Goal: Use online tool/utility: Utilize a website feature to perform a specific function

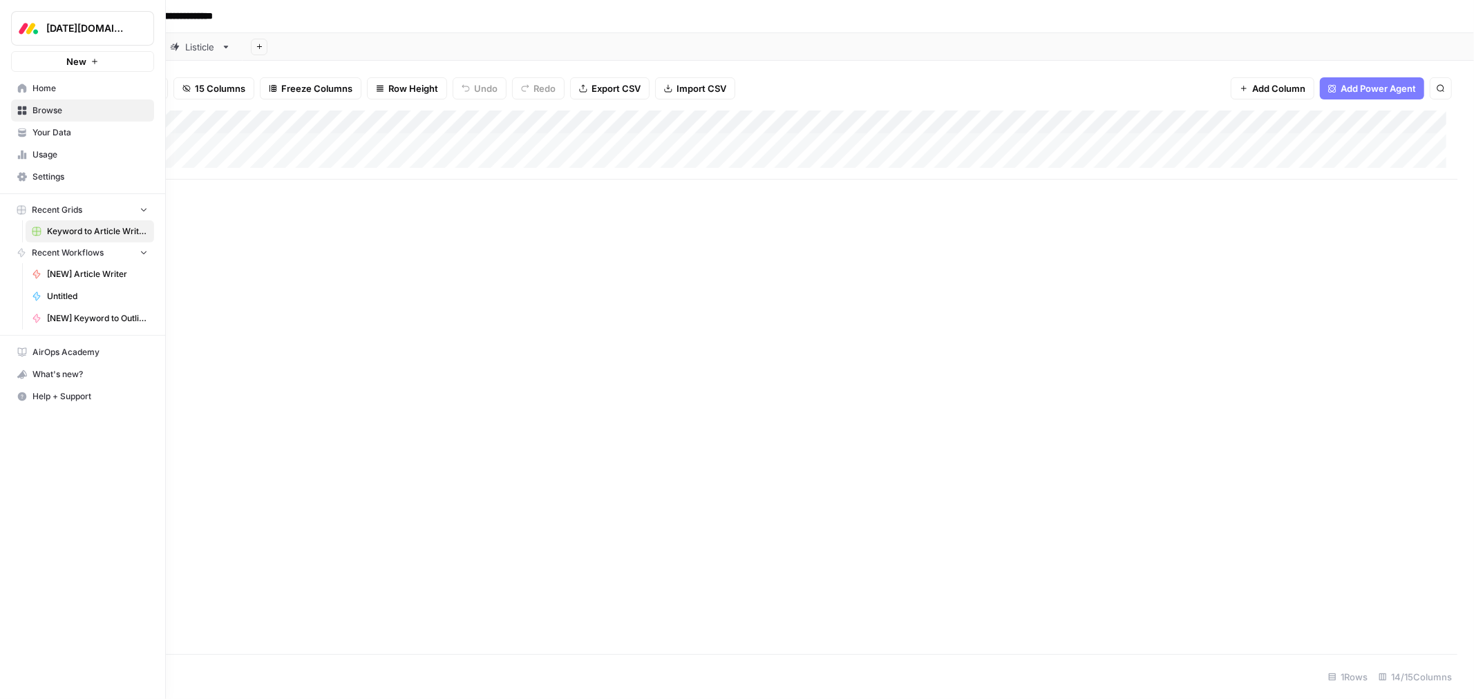
click at [55, 113] on span "Browse" at bounding box center [89, 110] width 115 height 12
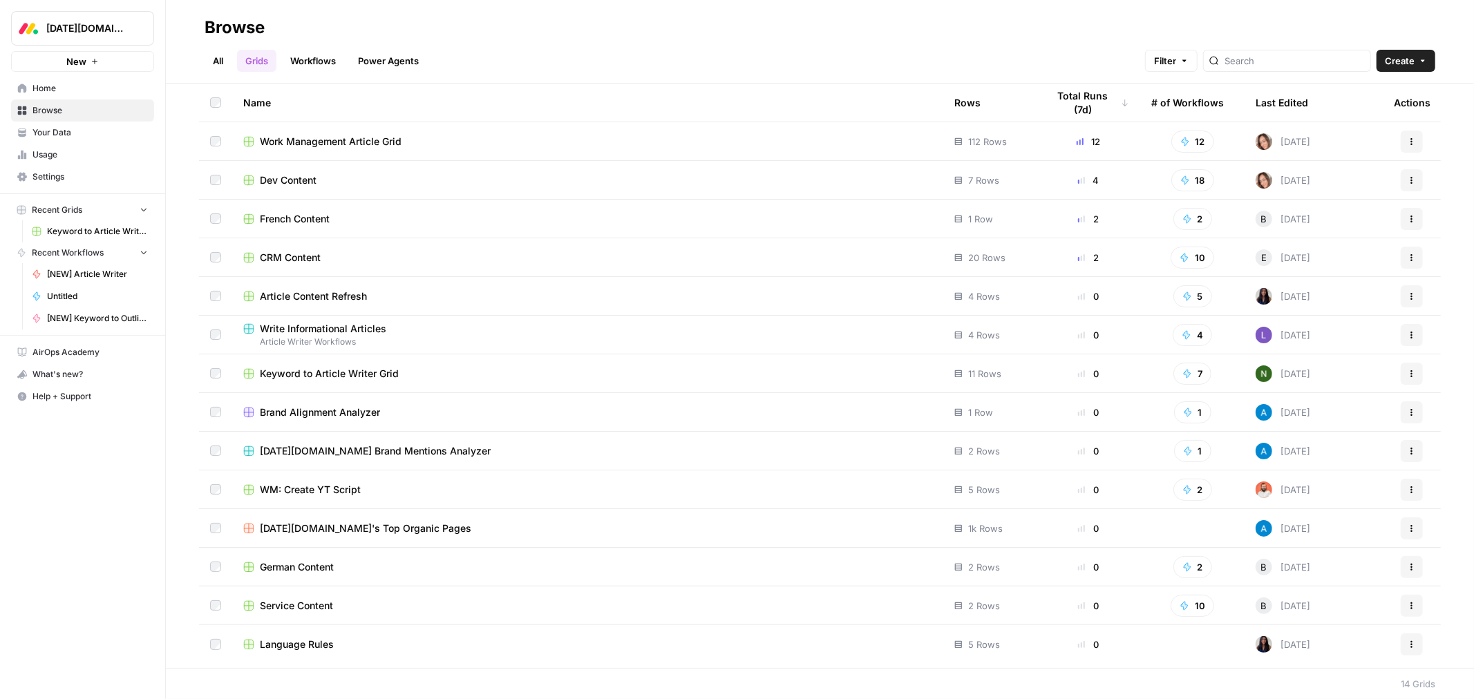
click at [321, 608] on span "Service Content" at bounding box center [296, 606] width 73 height 14
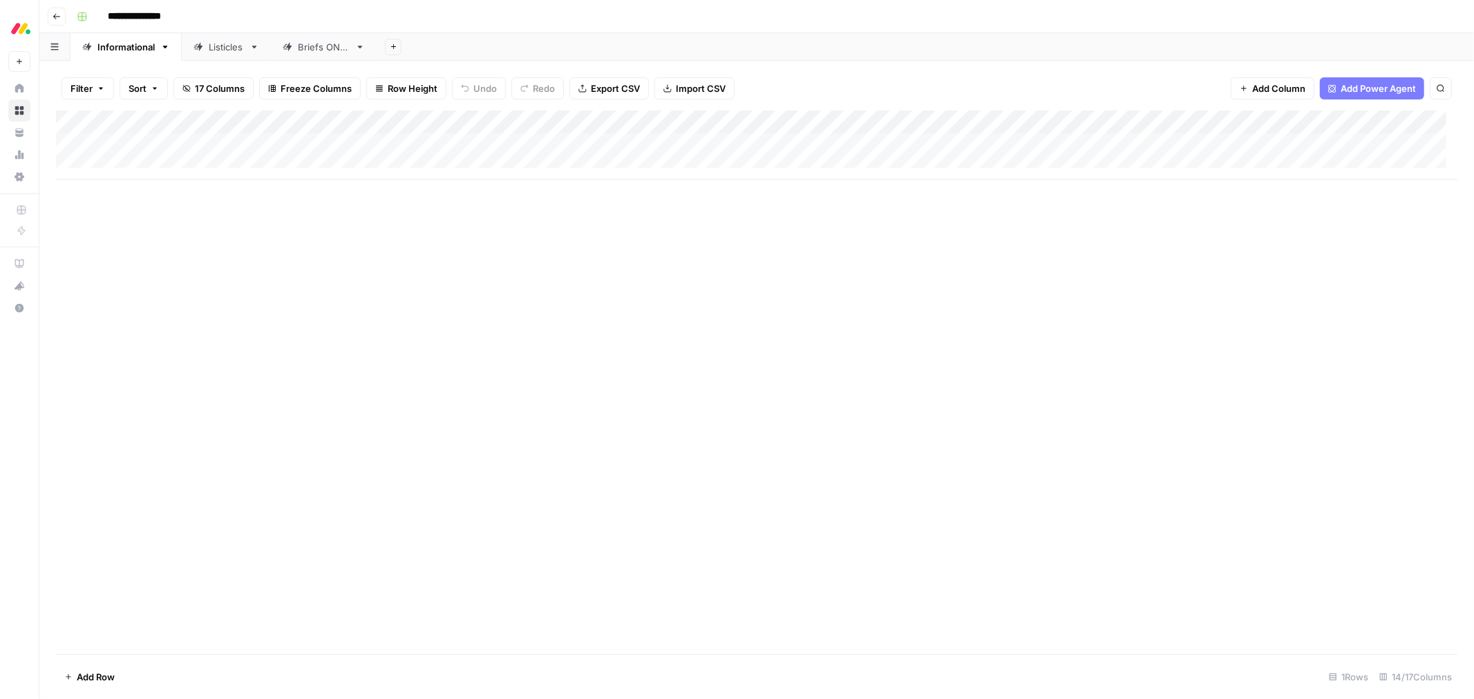
click at [359, 439] on div "Add Column" at bounding box center [756, 383] width 1401 height 544
click at [61, 21] on button "Go back" at bounding box center [57, 17] width 18 height 18
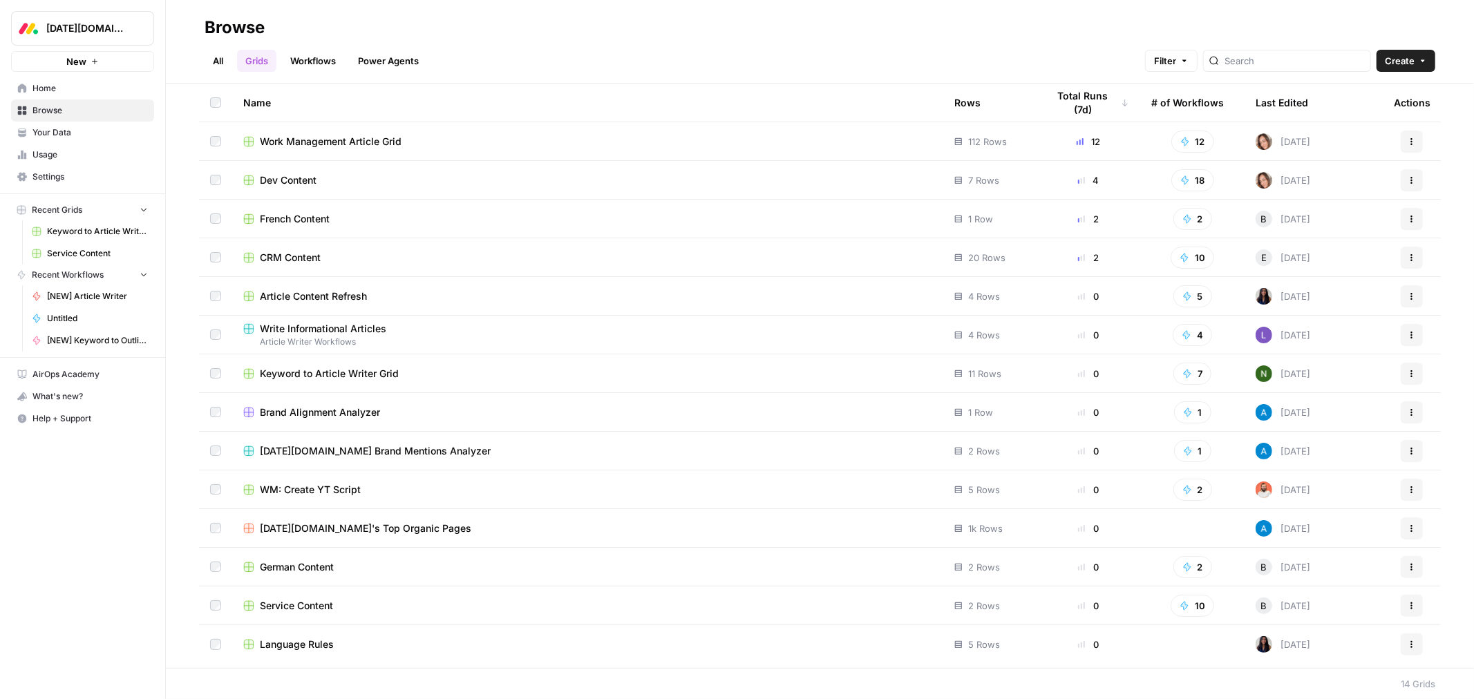
click at [304, 139] on span "Work Management Article Grid" at bounding box center [331, 142] width 142 height 14
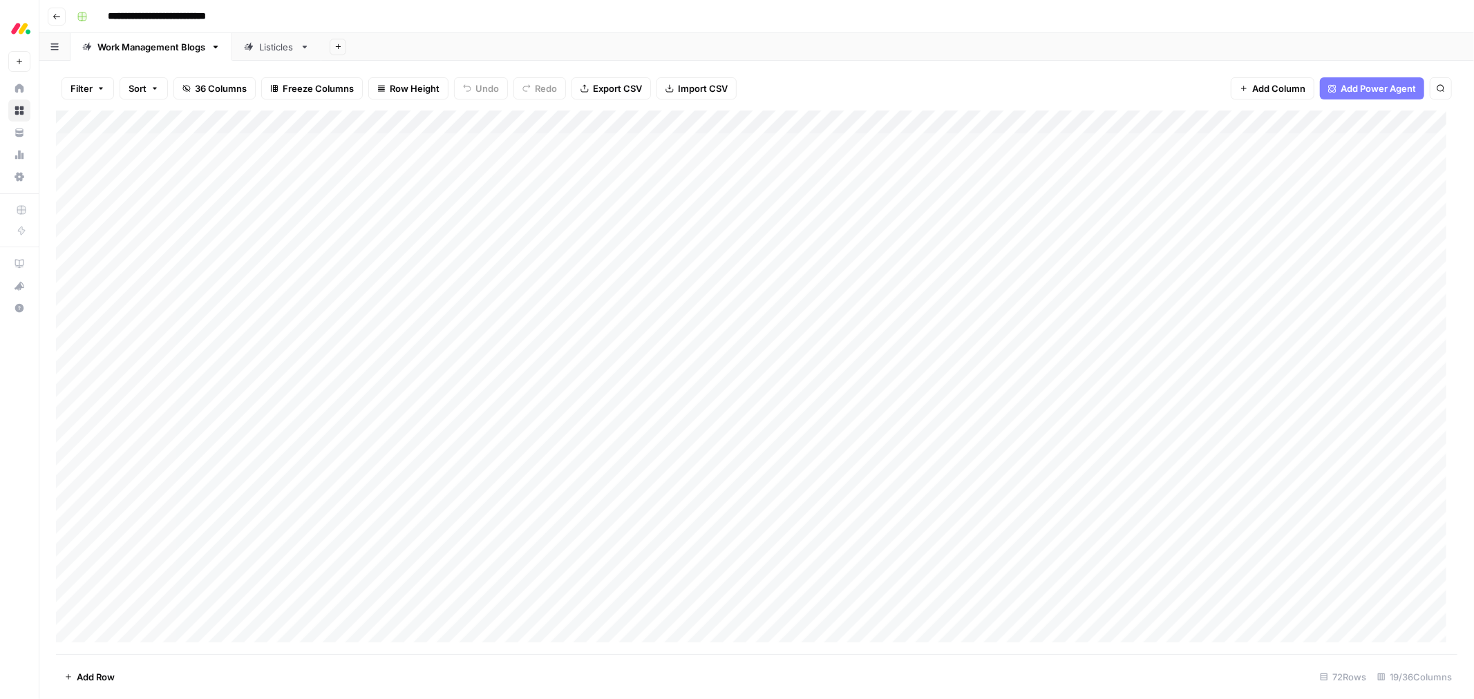
click at [279, 48] on div "Listicles" at bounding box center [276, 47] width 35 height 14
click at [983, 121] on div "Add Column" at bounding box center [756, 383] width 1401 height 544
click at [904, 258] on span "Edit Workflow" at bounding box center [897, 258] width 121 height 14
click at [174, 43] on div "Work Management Blogs" at bounding box center [151, 47] width 108 height 14
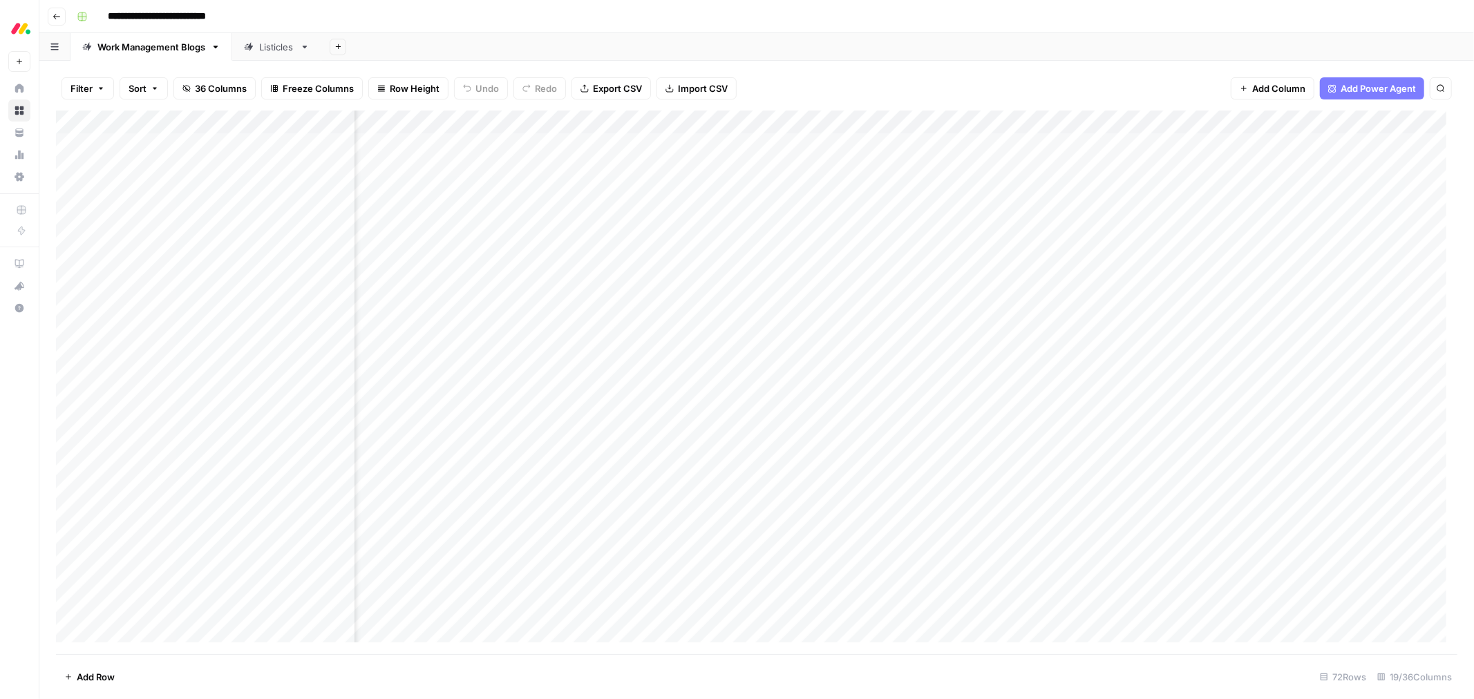
scroll to position [0, 328]
click at [1209, 125] on div "Add Column" at bounding box center [756, 383] width 1401 height 544
click at [1180, 257] on span "Edit Workflow" at bounding box center [1179, 258] width 121 height 14
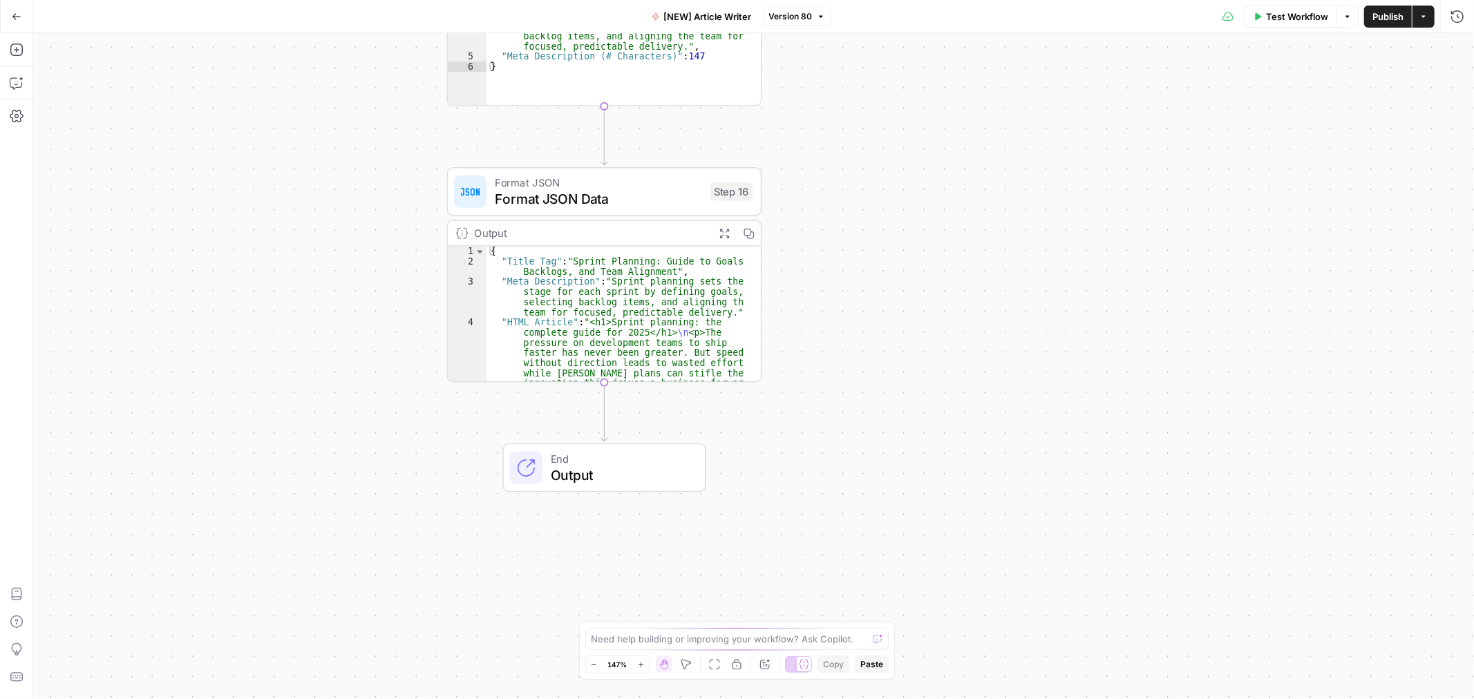
drag, startPoint x: 825, startPoint y: 433, endPoint x: 967, endPoint y: 605, distance: 222.8
click at [967, 605] on div "Workflow Set Inputs Inputs Google Search Google Search Step 2 Output Expand Out…" at bounding box center [753, 366] width 1441 height 666
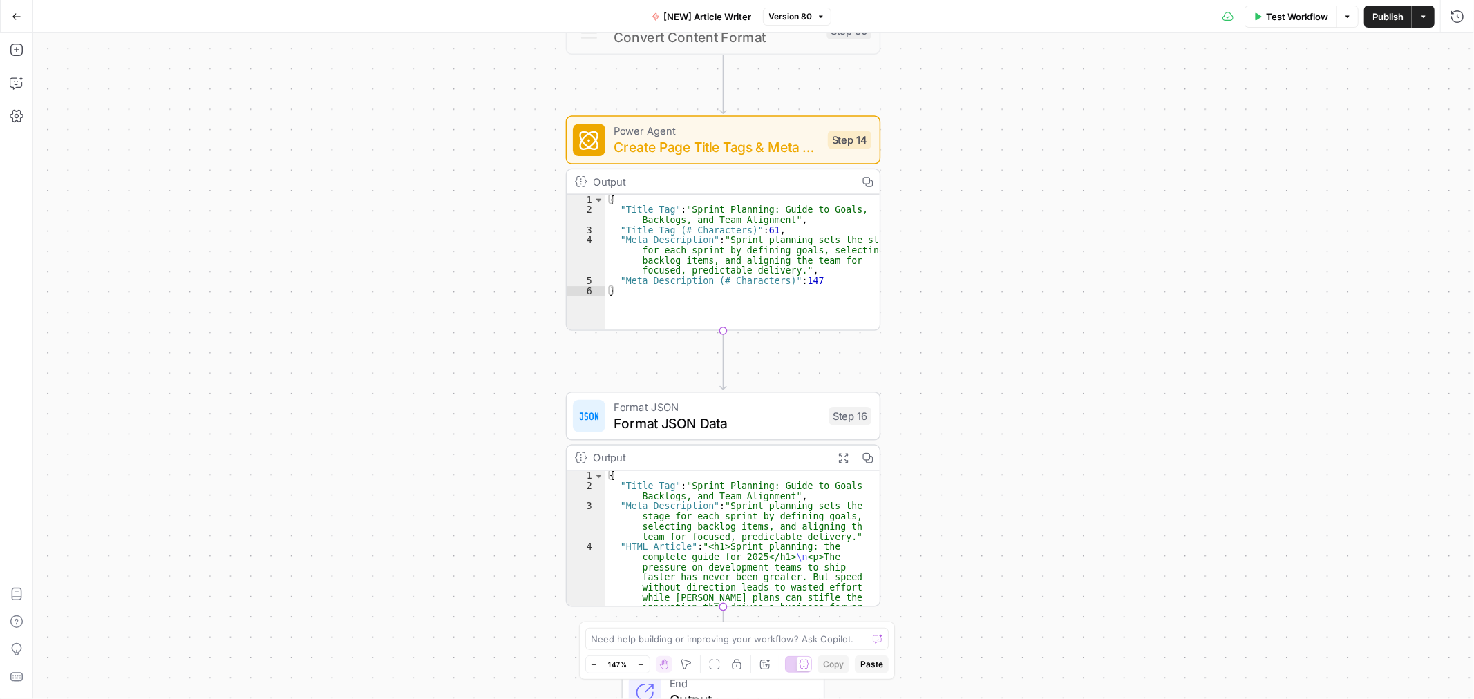
drag, startPoint x: 954, startPoint y: 267, endPoint x: 960, endPoint y: 511, distance: 244.7
click at [960, 517] on div "Workflow Set Inputs Inputs Google Search Google Search Step 2 Output Expand Out…" at bounding box center [753, 366] width 1441 height 666
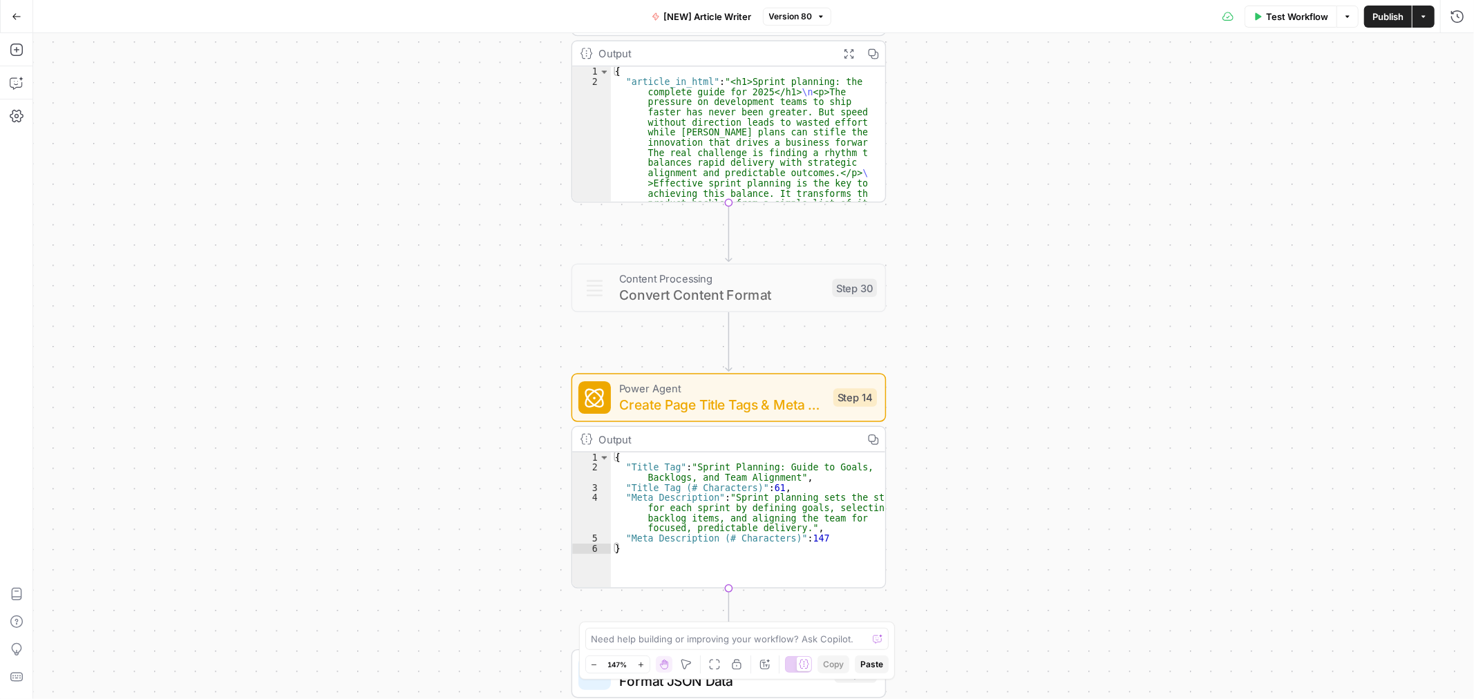
drag, startPoint x: 982, startPoint y: 284, endPoint x: 988, endPoint y: 484, distance: 200.5
click at [988, 484] on div "Workflow Set Inputs Inputs Google Search Google Search Step 2 Output Expand Out…" at bounding box center [753, 366] width 1441 height 666
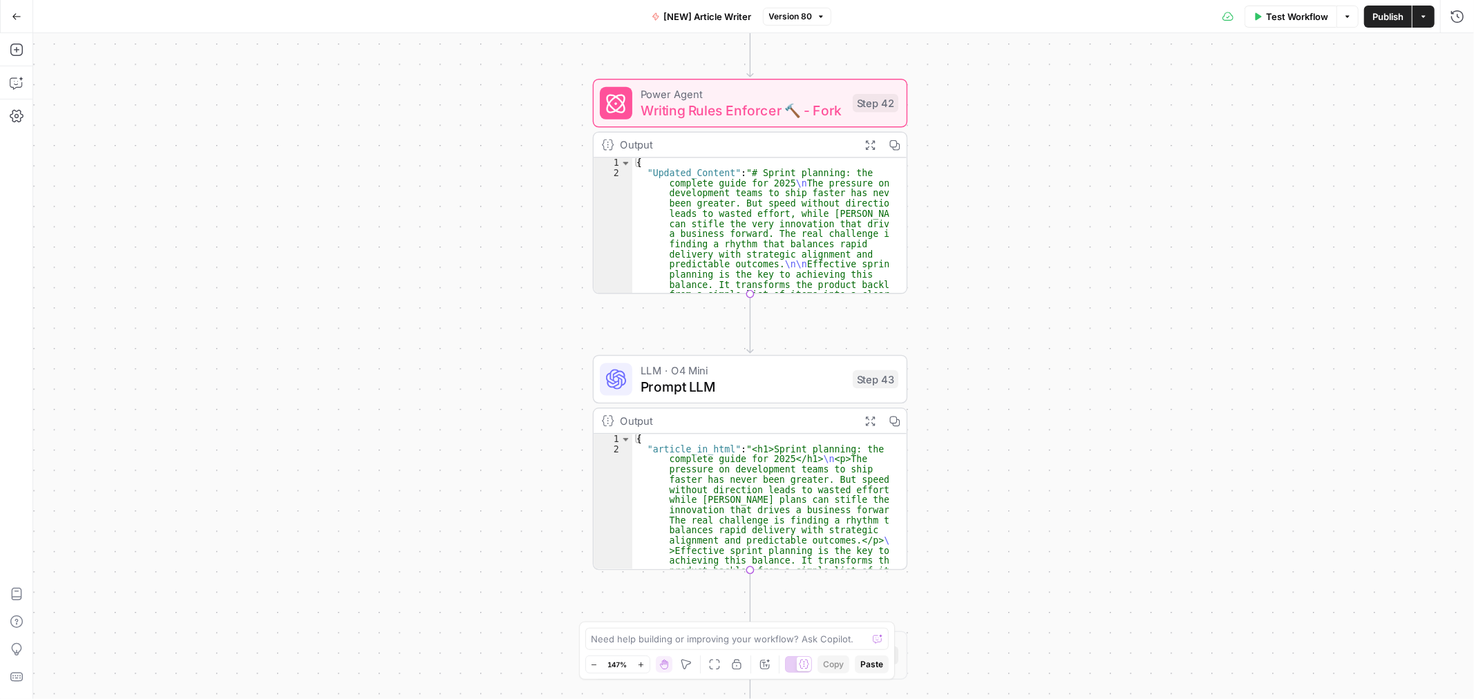
drag, startPoint x: 985, startPoint y: 211, endPoint x: 1000, endPoint y: 452, distance: 241.6
click at [1000, 452] on div "Workflow Set Inputs Inputs Google Search Google Search Step 2 Output Expand Out…" at bounding box center [753, 366] width 1441 height 666
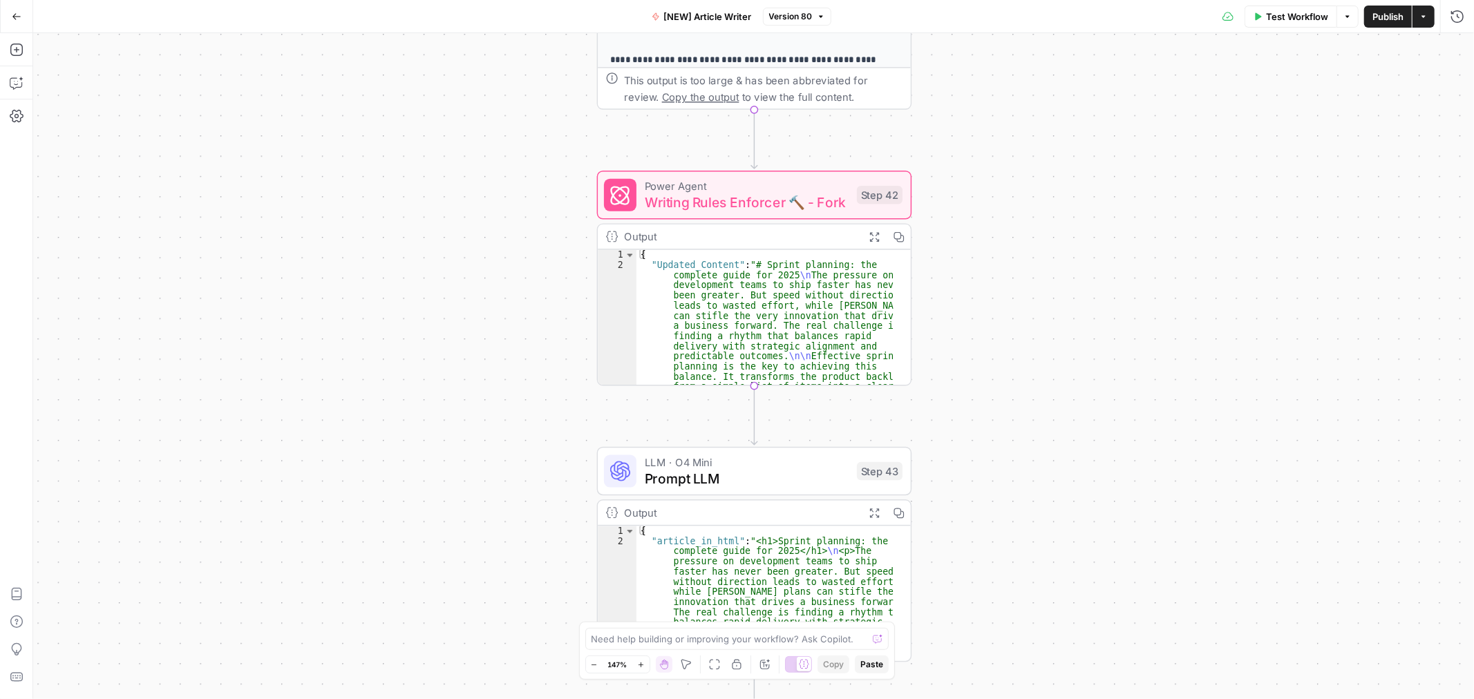
drag, startPoint x: 985, startPoint y: 235, endPoint x: 990, endPoint y: 225, distance: 11.4
click at [990, 225] on div "Workflow Set Inputs Inputs Google Search Google Search Step 2 Output Expand Out…" at bounding box center [753, 366] width 1441 height 666
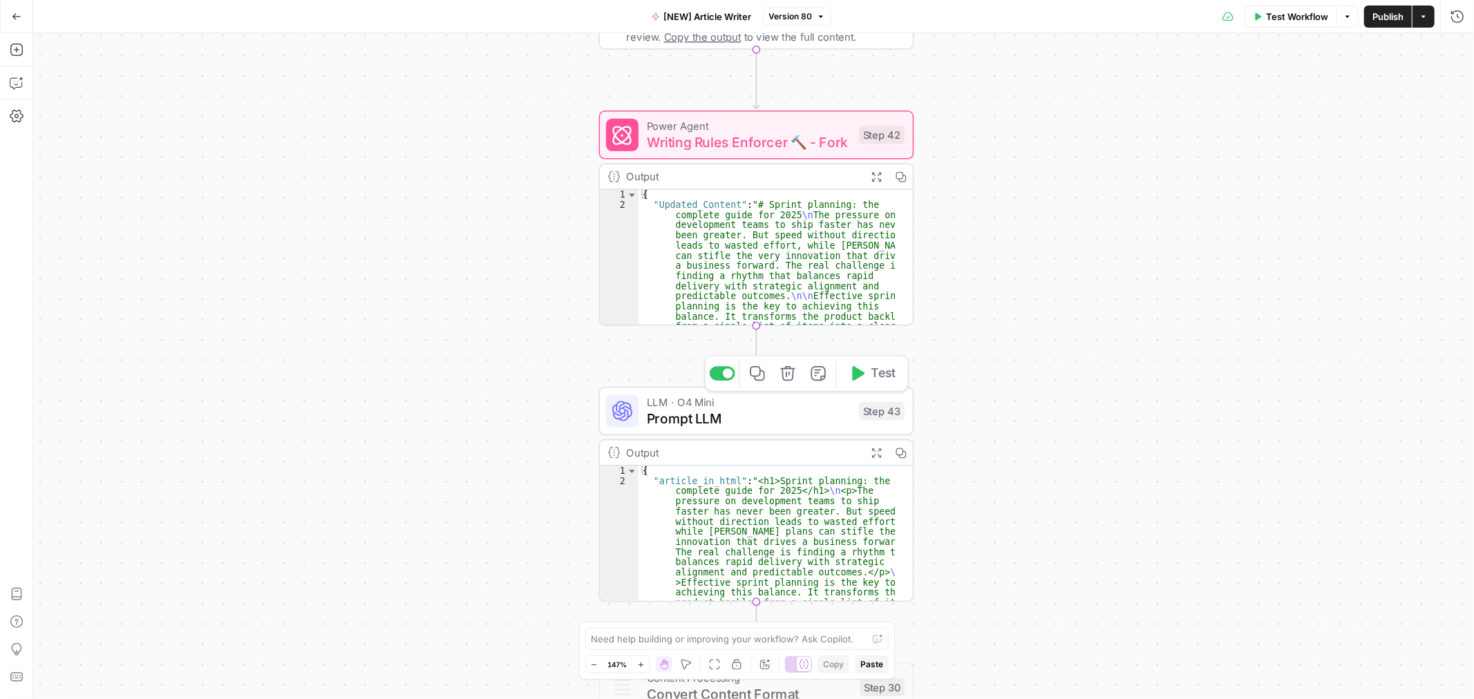
click at [784, 413] on span "Prompt LLM" at bounding box center [749, 418] width 204 height 20
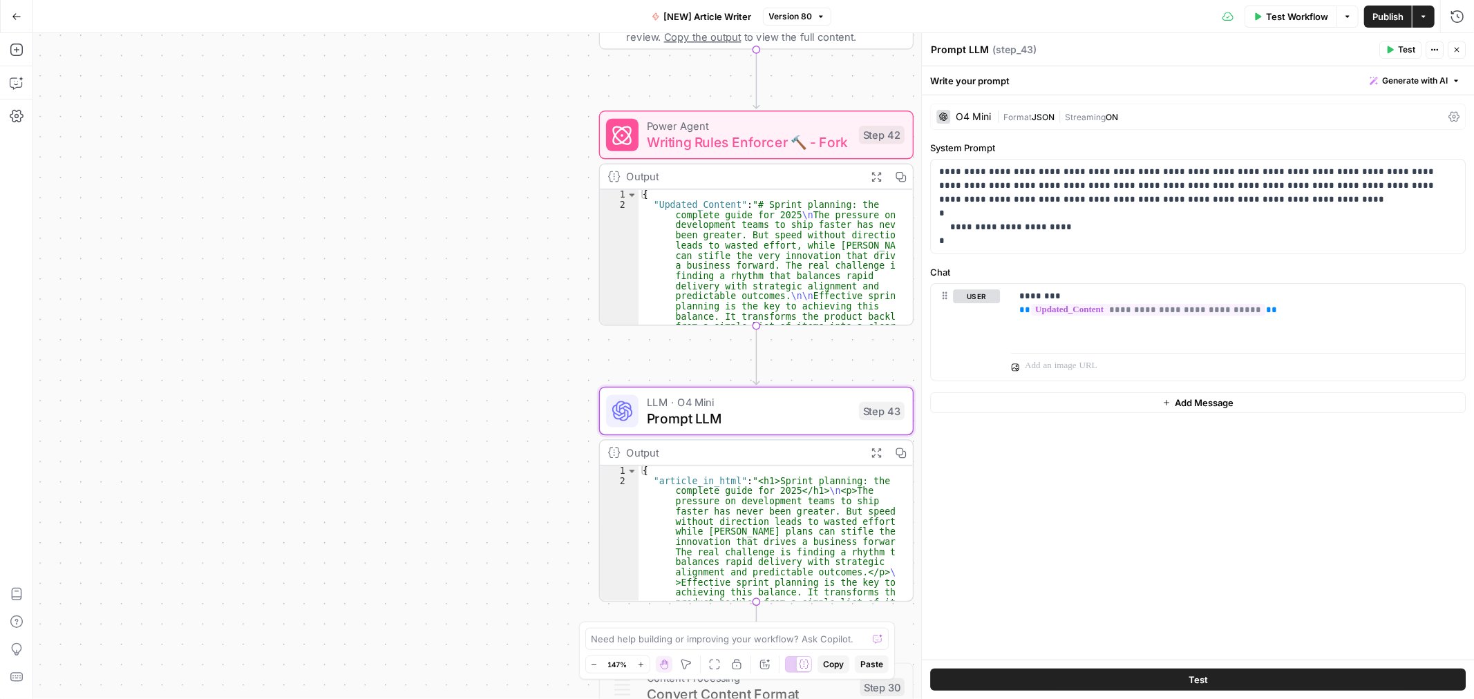
click at [792, 450] on div "Output" at bounding box center [741, 453] width 231 height 17
click at [881, 453] on span "Expand Output" at bounding box center [881, 453] width 1 height 1
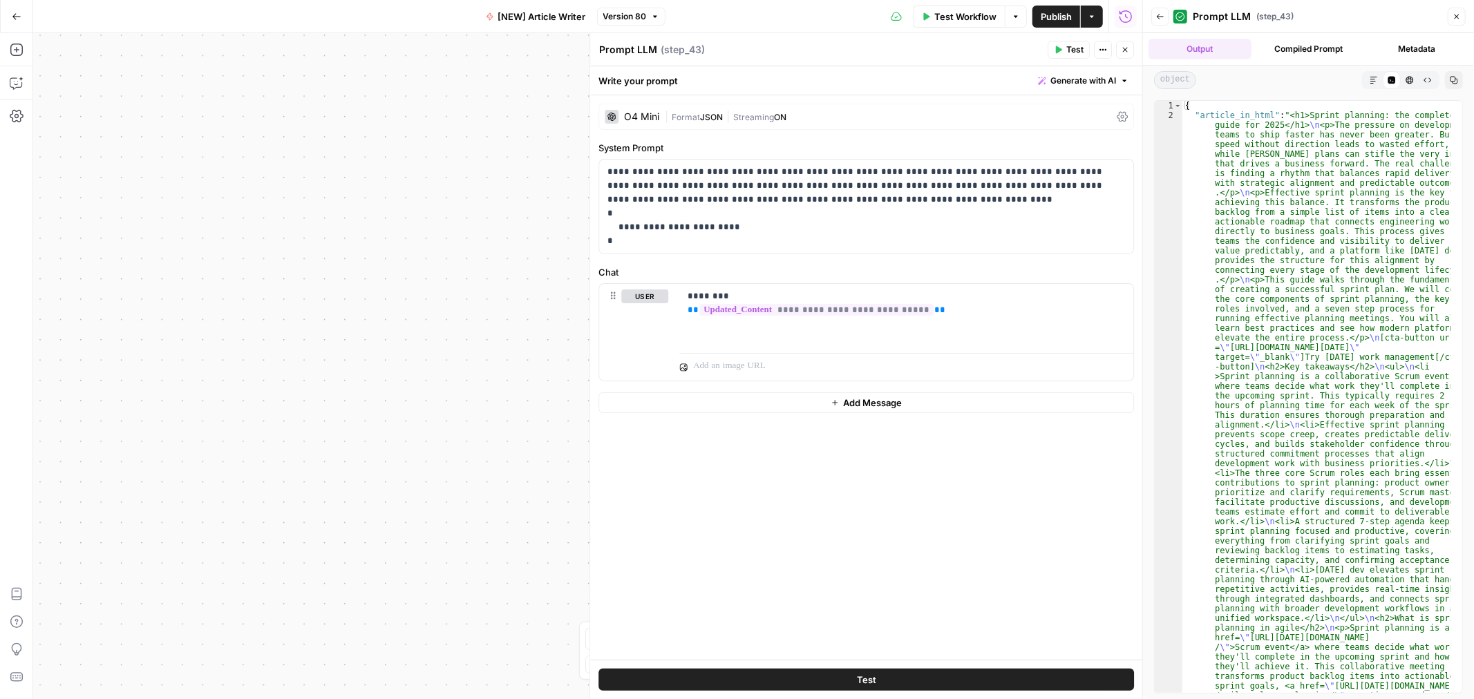
click at [1407, 77] on icon "button" at bounding box center [1409, 80] width 8 height 8
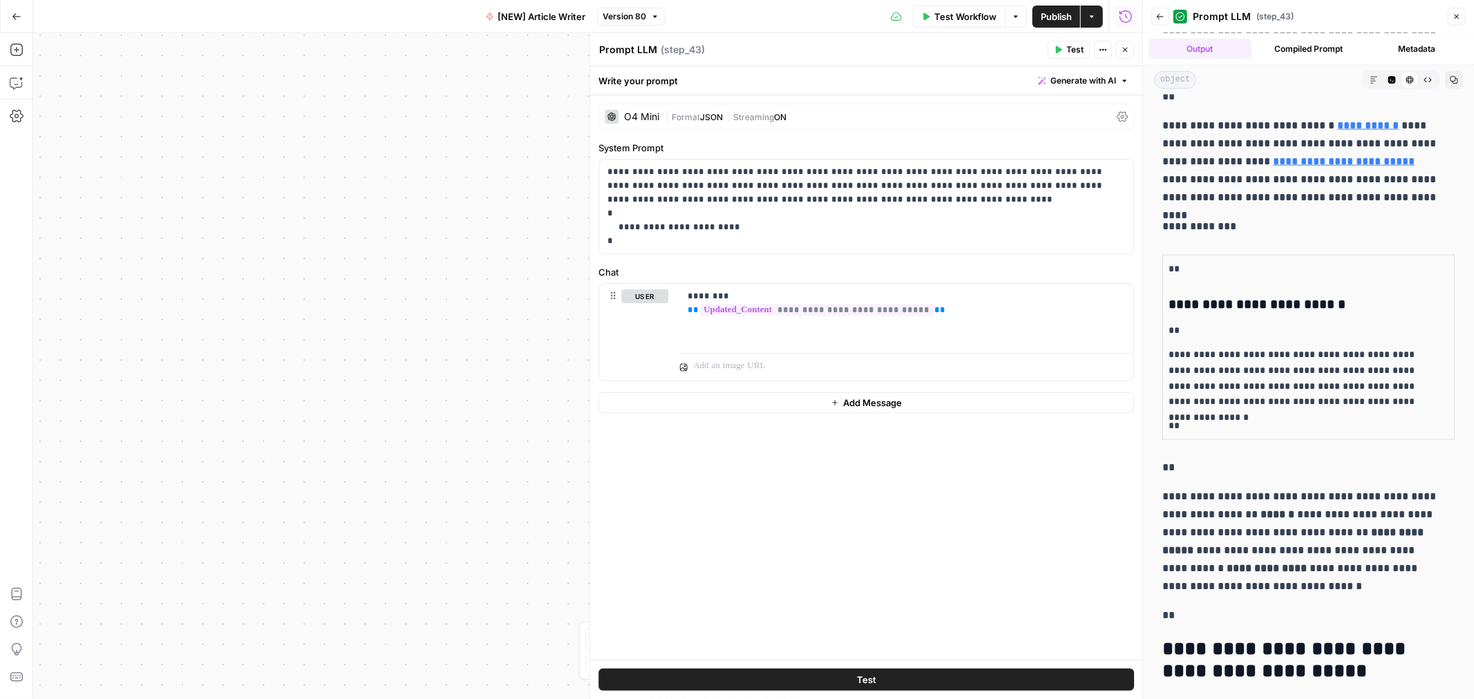
scroll to position [1842, 0]
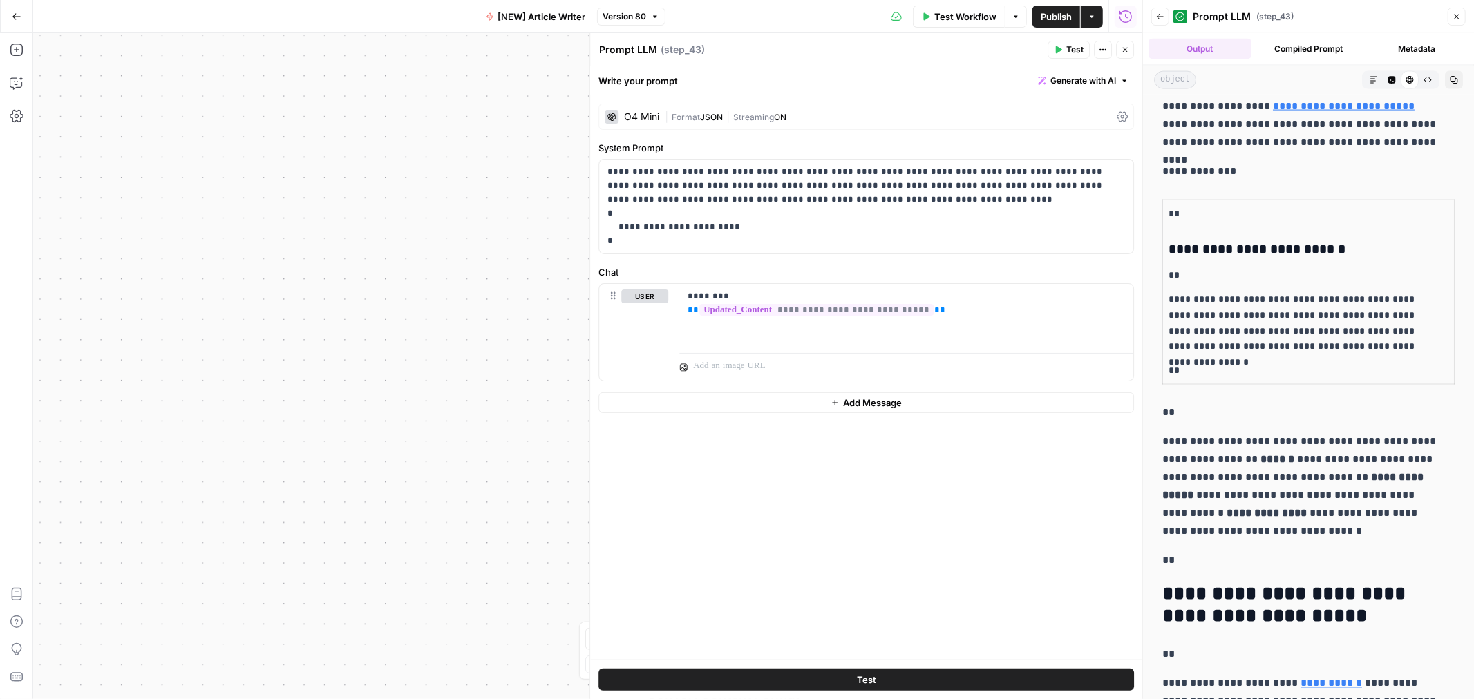
click at [1460, 17] on span "Close" at bounding box center [1460, 17] width 1 height 1
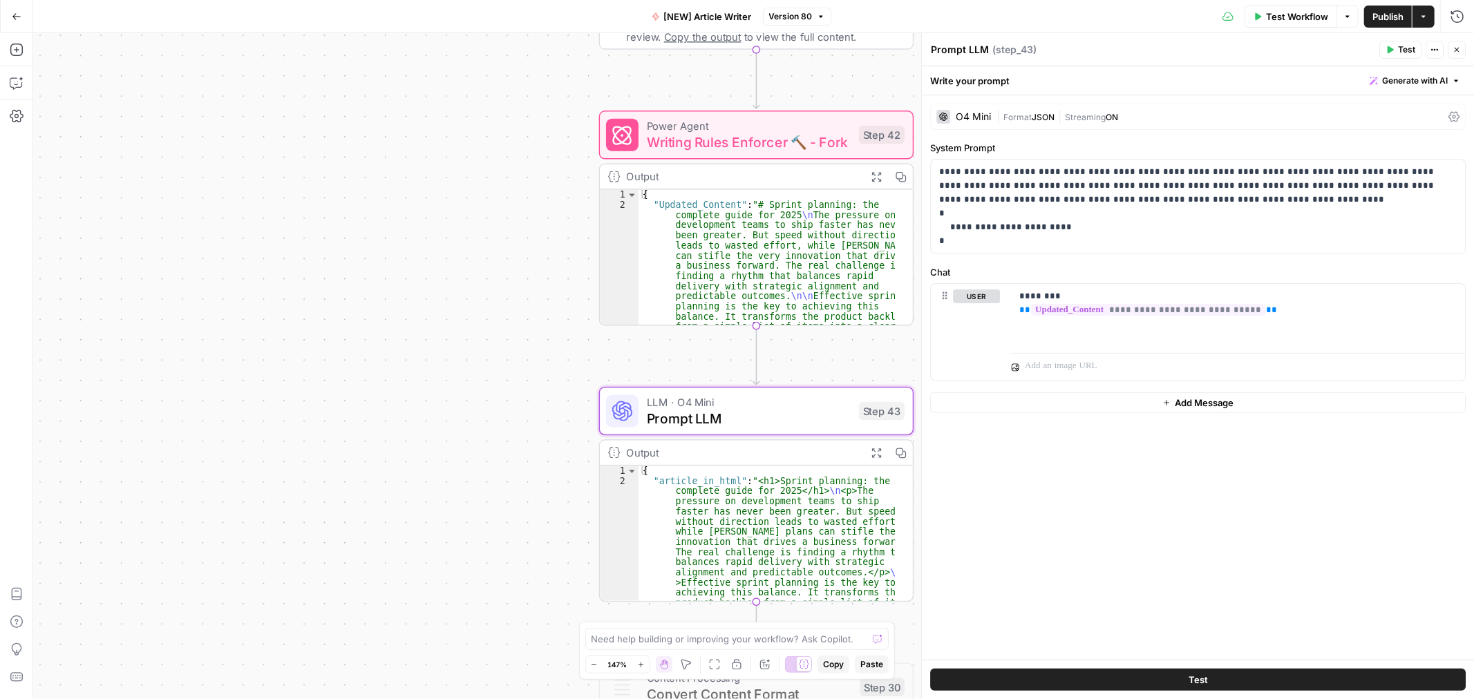
click at [1456, 50] on icon "button" at bounding box center [1456, 50] width 8 height 8
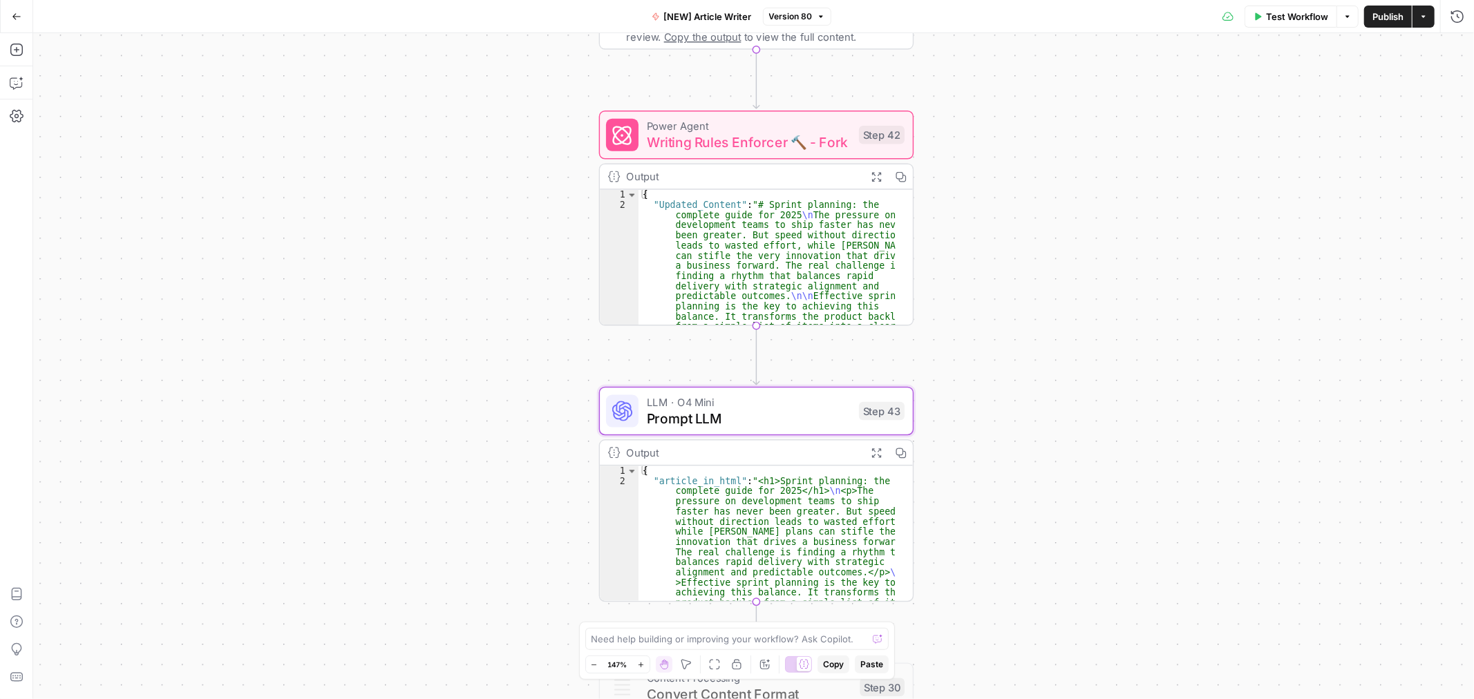
click at [1349, 21] on button "Options" at bounding box center [1347, 17] width 22 height 22
click at [1064, 148] on div "Workflow Set Inputs Inputs Google Search Google Search Step 2 Output Expand Out…" at bounding box center [753, 366] width 1441 height 666
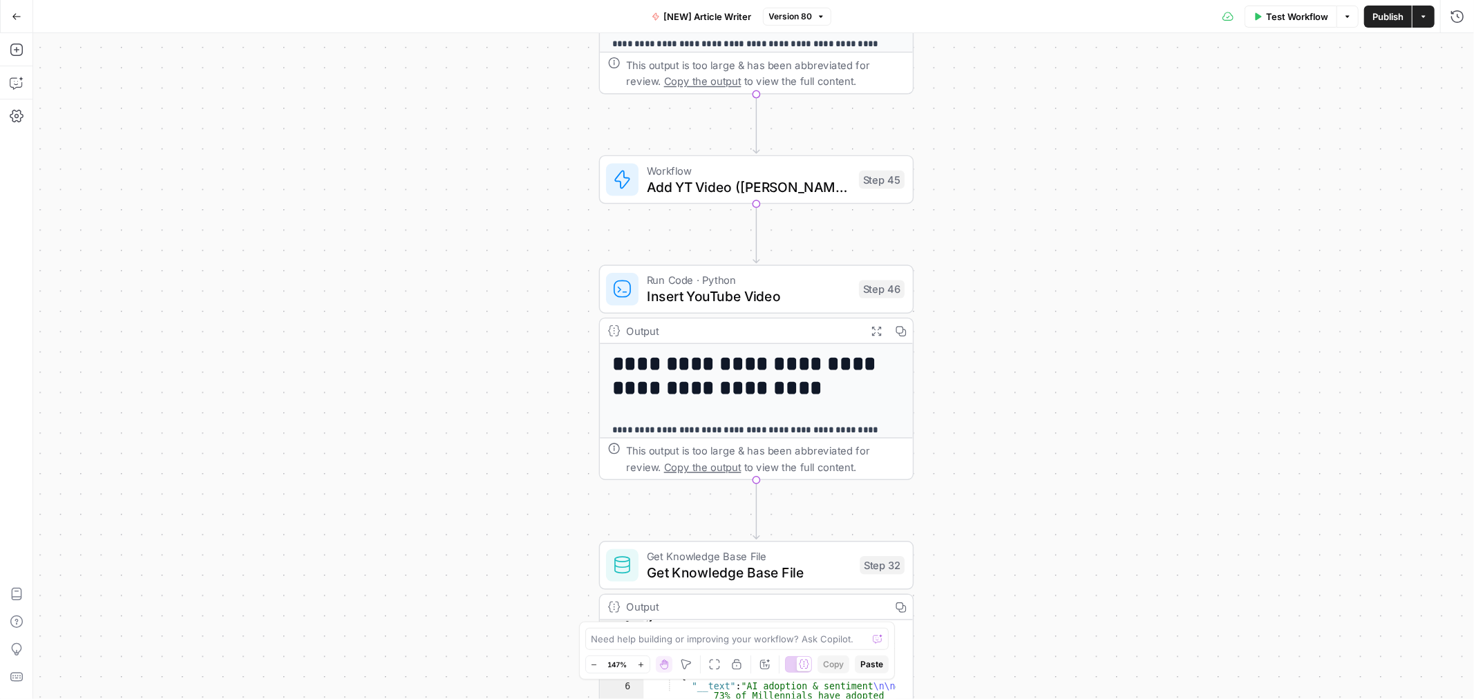
click at [804, 188] on span "Add YT Video (Ehud)" at bounding box center [749, 187] width 204 height 20
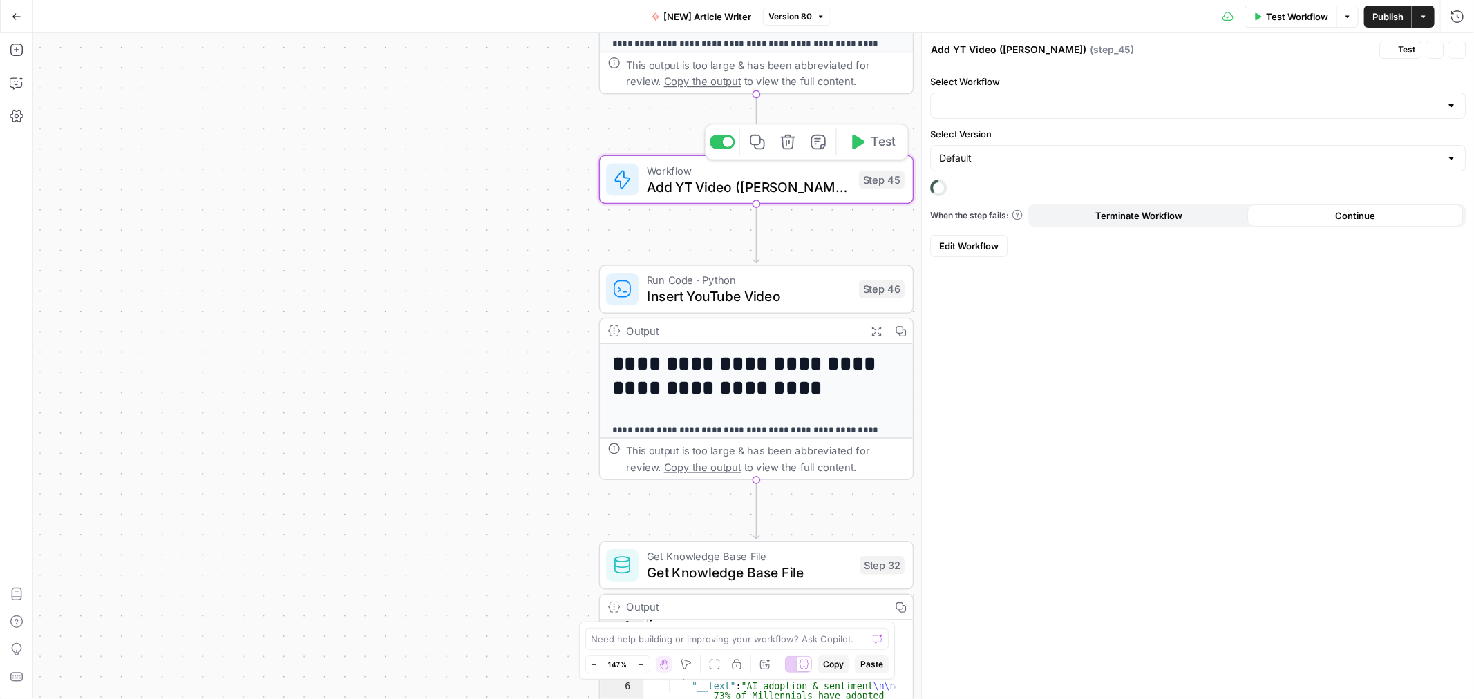
type input "YouTube Knowledge (Ehud)"
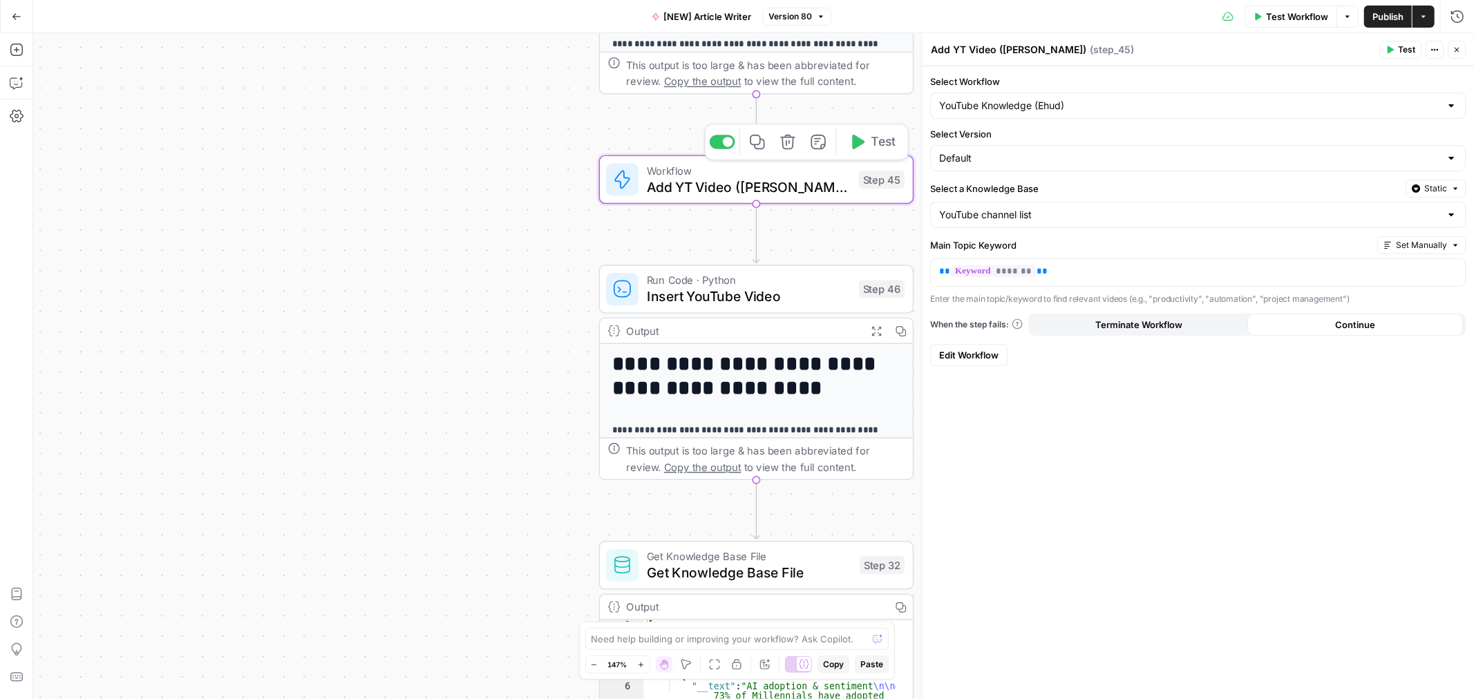
click at [622, 181] on icon at bounding box center [622, 179] width 15 height 17
click at [1431, 48] on icon "button" at bounding box center [1434, 50] width 8 height 8
click at [1203, 422] on div "Select Workflow YouTube Knowledge (Ehud) Select Version Default Select a Knowle…" at bounding box center [1198, 382] width 552 height 633
click at [1459, 53] on icon "button" at bounding box center [1456, 50] width 8 height 8
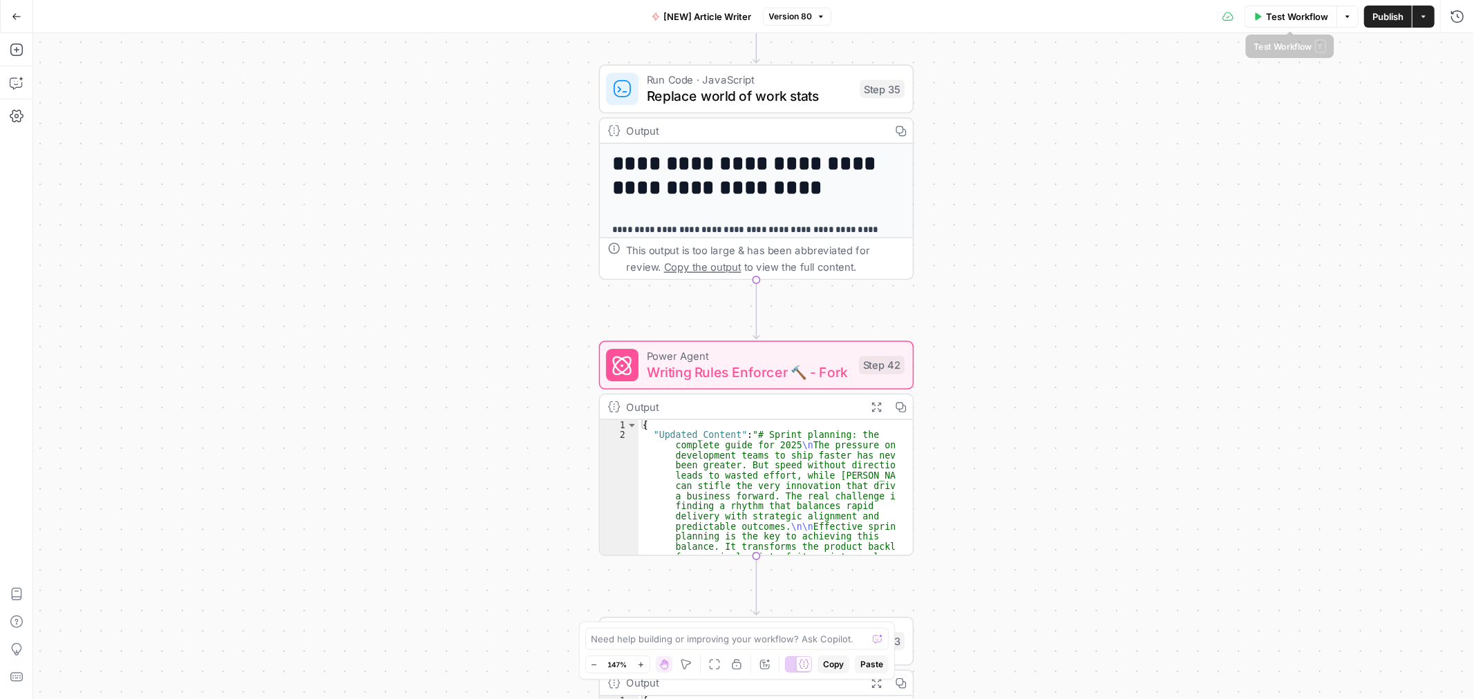
click at [1344, 14] on icon "button" at bounding box center [1347, 16] width 8 height 8
click at [1306, 15] on span "Test Workflow" at bounding box center [1298, 17] width 62 height 14
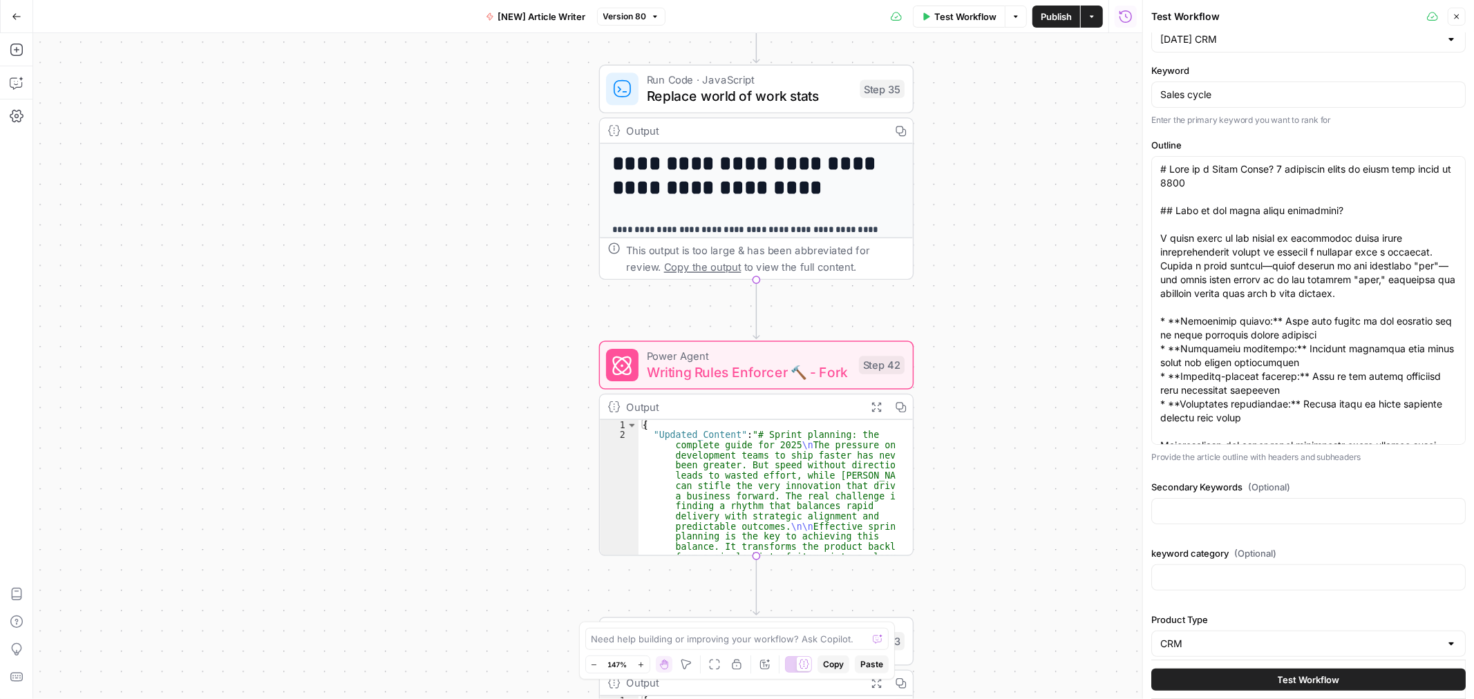
scroll to position [44, 0]
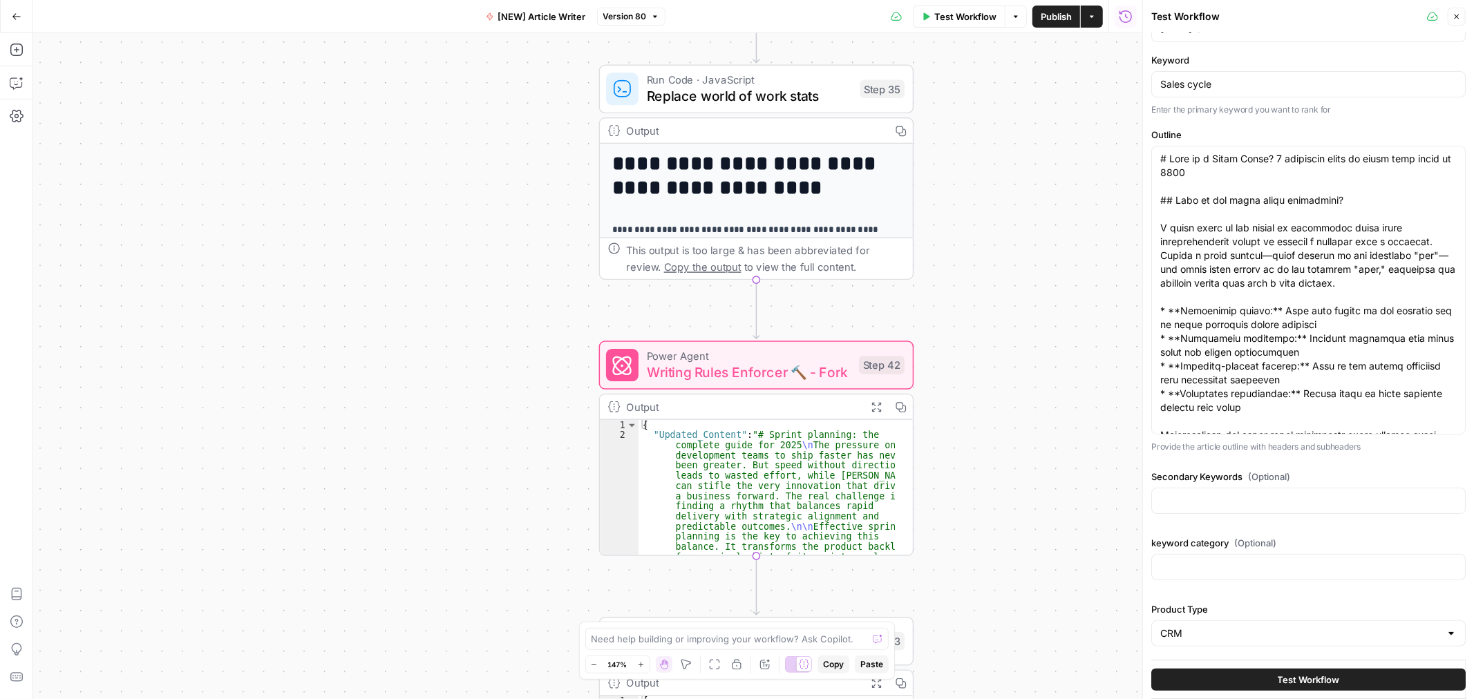
click at [1278, 675] on span "Test Workflow" at bounding box center [1309, 680] width 62 height 14
